Goal: Find specific page/section: Find specific page/section

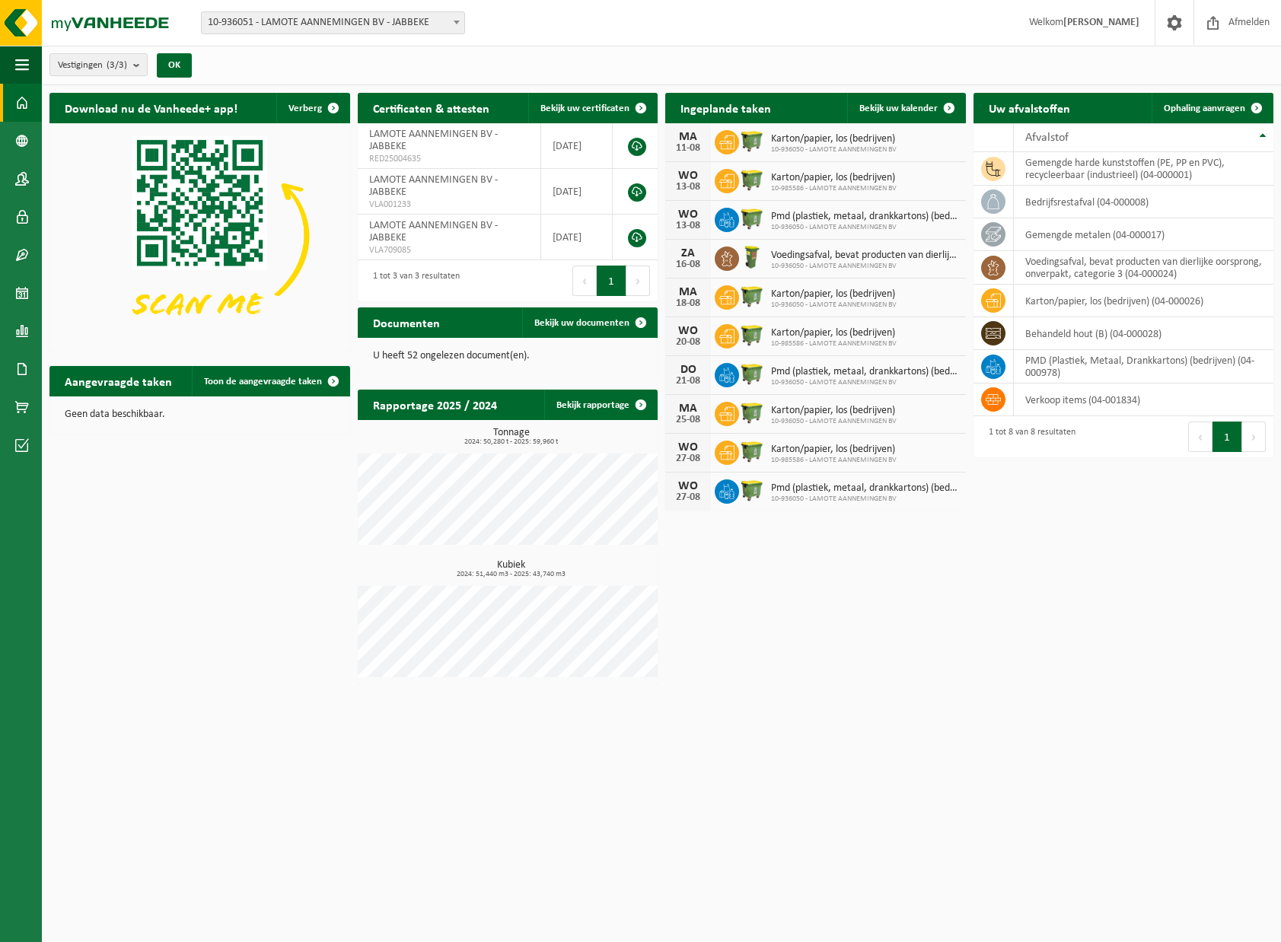
click at [981, 605] on div "Download nu de Vanheede+ app! Verberg Certificaten & attesten Bekijk uw certifi…" at bounding box center [661, 388] width 1231 height 607
click at [644, 323] on span at bounding box center [640, 322] width 30 height 30
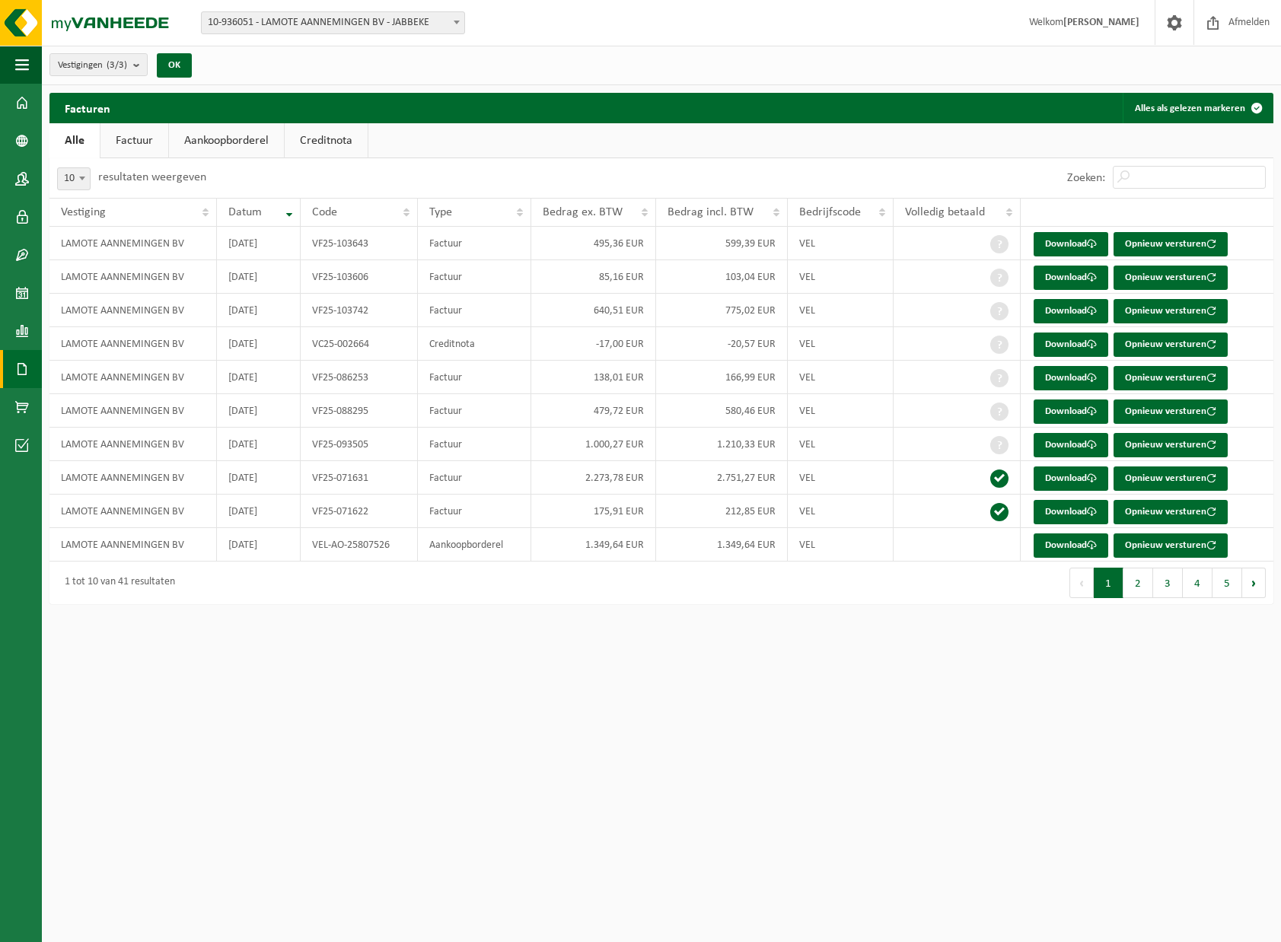
click at [877, 27] on div "Vestiging: 10-936051 - LAMOTE AANNEMINGEN BV - JABBEKE 10-936050 - LAMOTE AANNE…" at bounding box center [640, 23] width 1281 height 46
click at [872, 14] on div "Vestiging: 10-936051 - LAMOTE AANNEMINGEN BV - JABBEKE 10-936050 - LAMOTE AANNE…" at bounding box center [640, 23] width 1281 height 46
